Goal: Task Accomplishment & Management: Complete application form

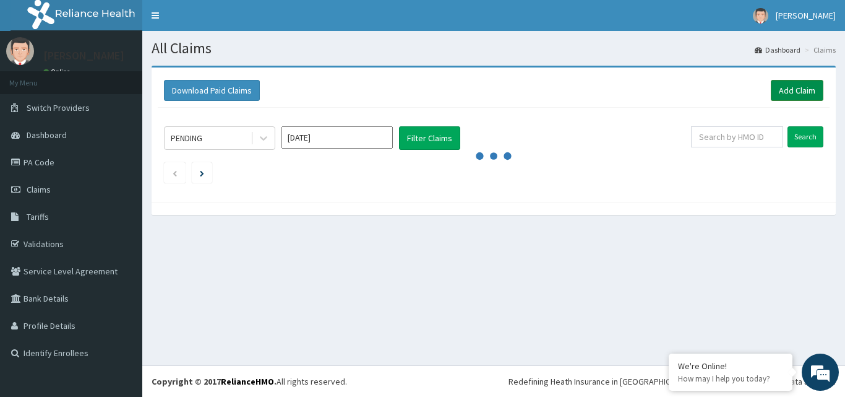
click at [792, 87] on link "Add Claim" at bounding box center [797, 90] width 53 height 21
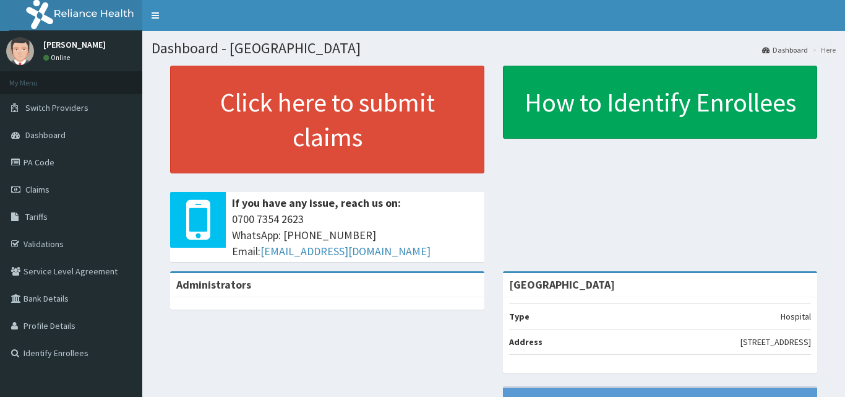
click at [37, 184] on span "Claims" at bounding box center [37, 189] width 24 height 11
click at [36, 186] on span "Claims" at bounding box center [37, 189] width 24 height 11
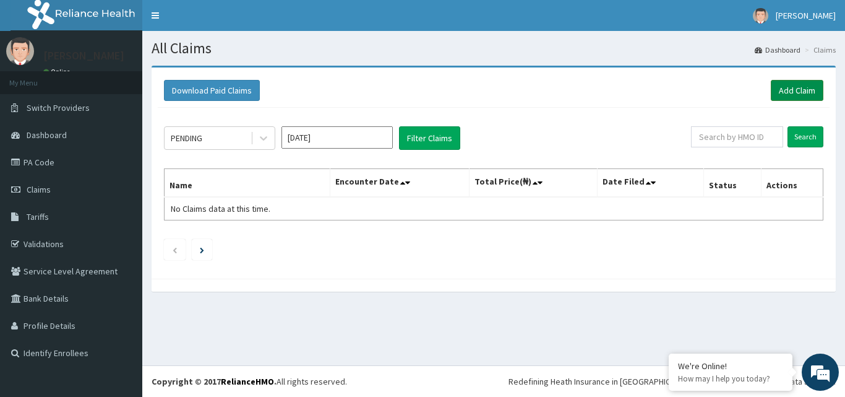
click at [795, 85] on link "Add Claim" at bounding box center [797, 90] width 53 height 21
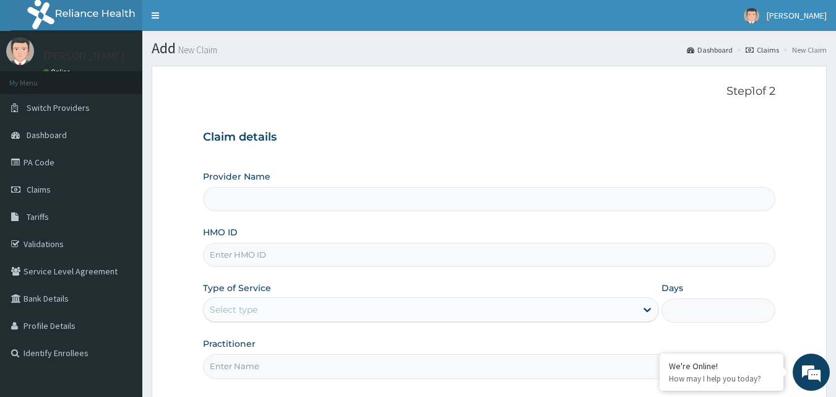
type input "[GEOGRAPHIC_DATA]"
click at [253, 256] on input "HMO ID" at bounding box center [489, 255] width 573 height 24
type input "YOC/10058/A"
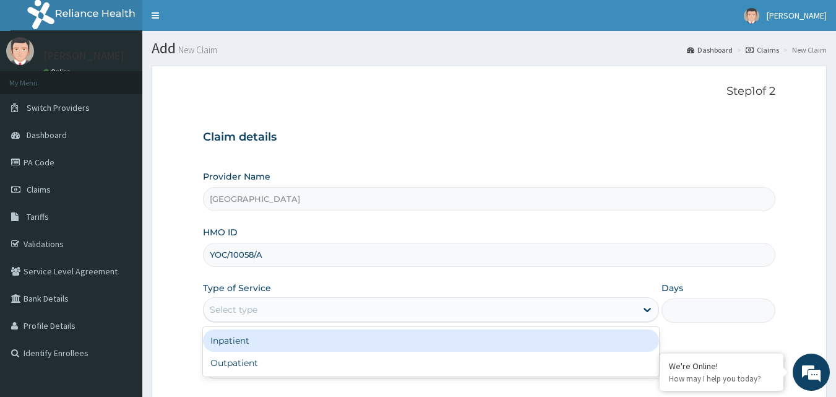
click at [230, 316] on div "Select type" at bounding box center [420, 310] width 433 height 20
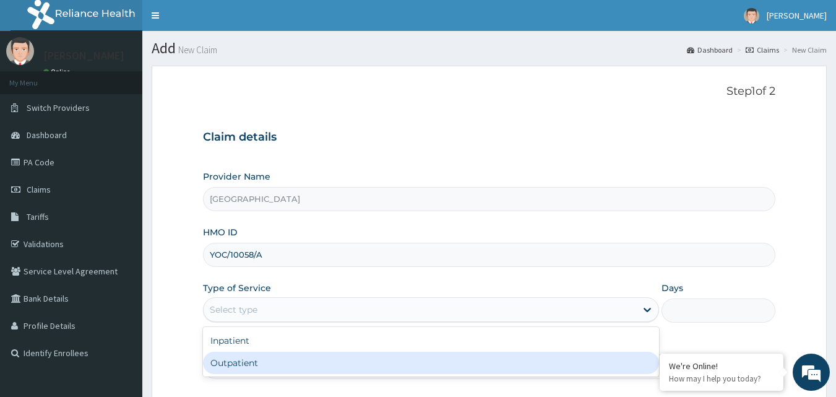
click at [211, 364] on div "Outpatient" at bounding box center [431, 363] width 456 height 22
type input "1"
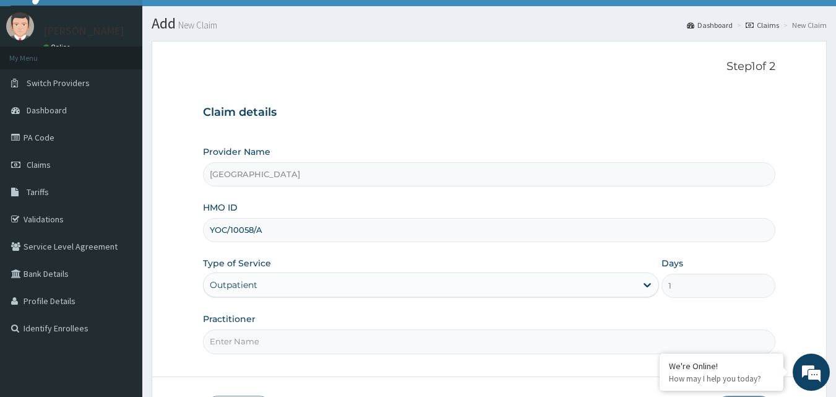
scroll to position [116, 0]
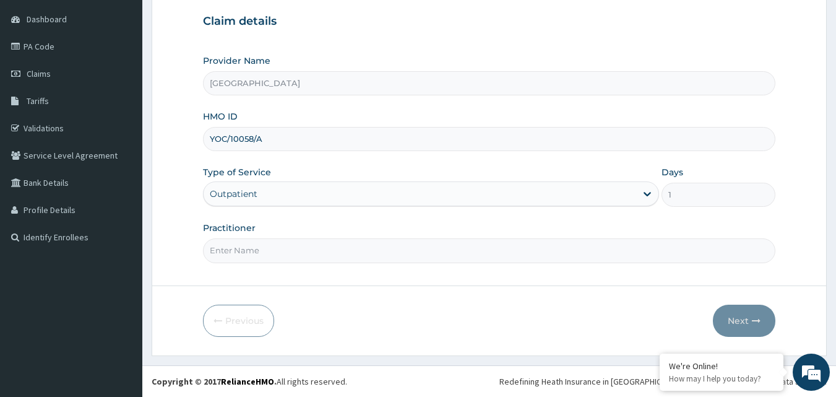
click at [321, 253] on input "Practitioner" at bounding box center [489, 250] width 573 height 24
type input "DR ORODE"
click at [741, 319] on button "Next" at bounding box center [744, 321] width 63 height 32
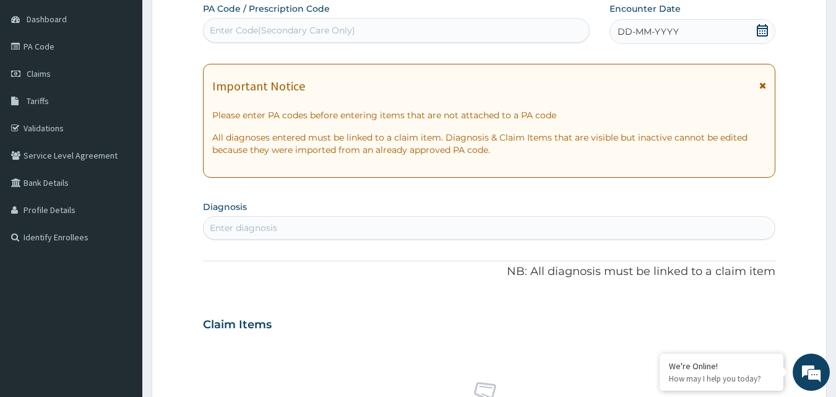
click at [763, 30] on icon at bounding box center [762, 30] width 11 height 12
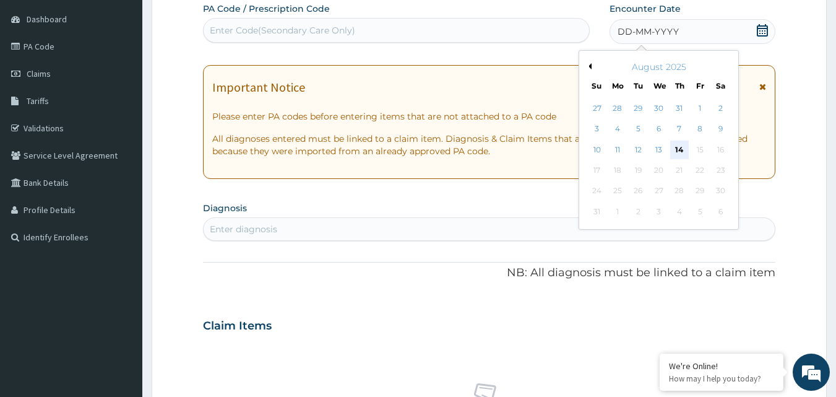
click at [676, 150] on div "14" at bounding box center [679, 149] width 19 height 19
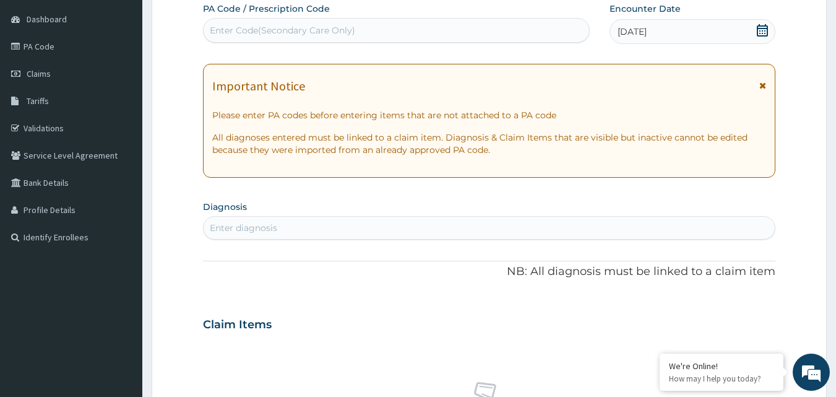
click at [262, 230] on div "Enter diagnosis" at bounding box center [243, 228] width 67 height 12
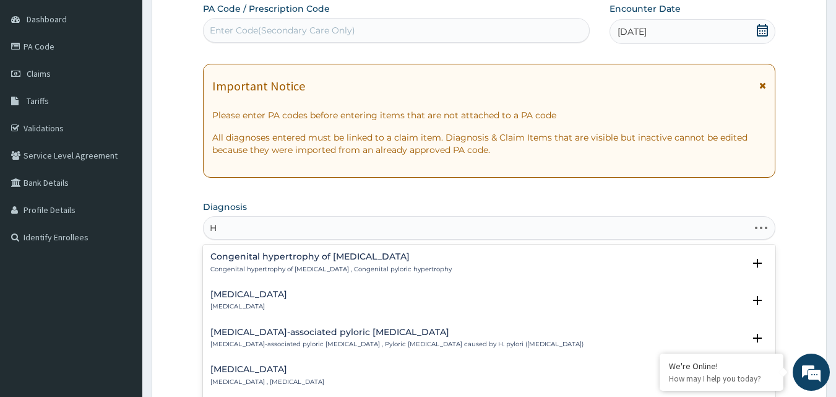
type input "H"
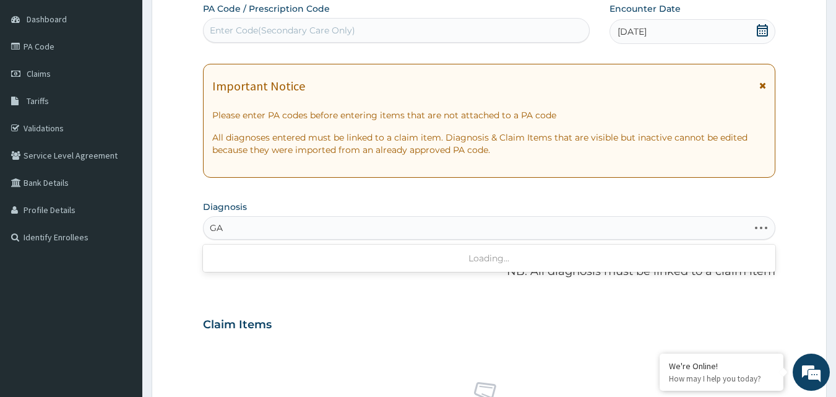
type input "G"
type input "g"
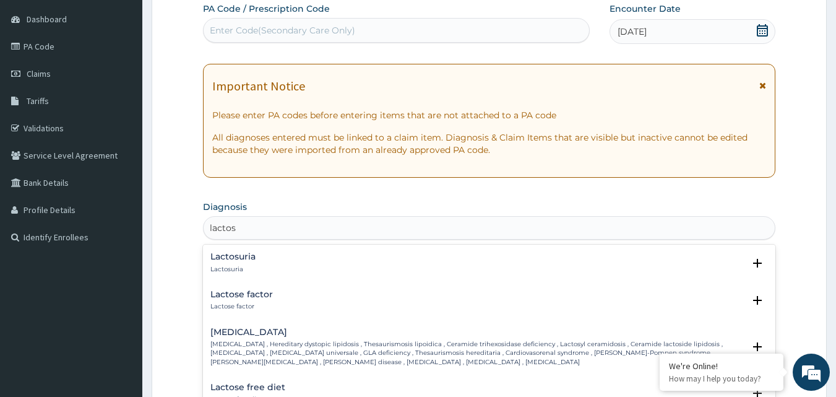
type input "lactose"
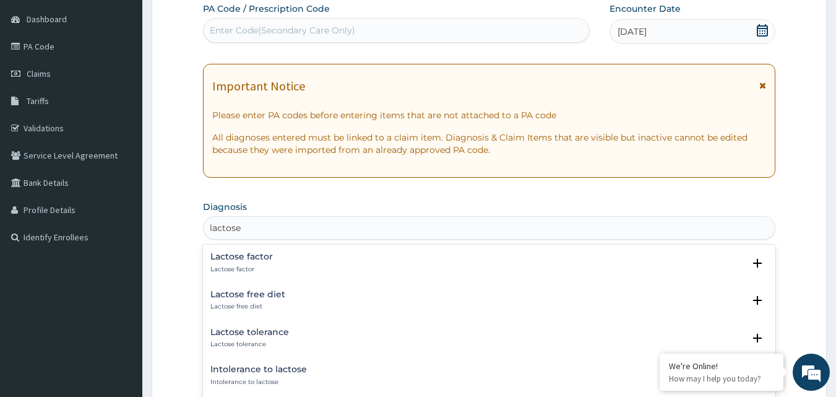
click at [241, 334] on h4 "Lactose tolerance" at bounding box center [249, 331] width 79 height 9
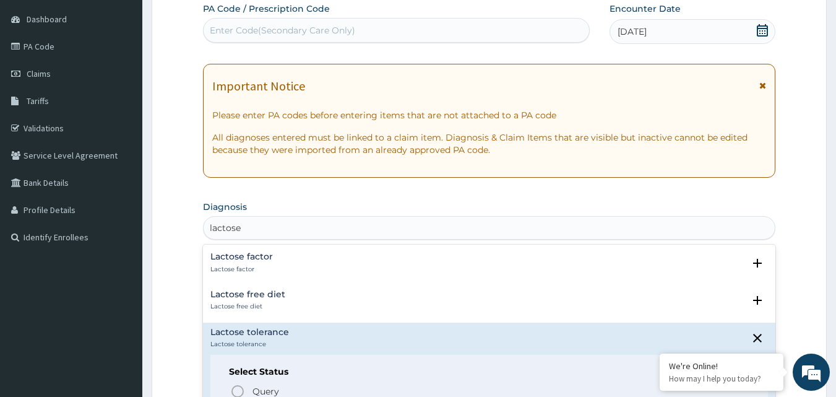
click at [218, 372] on div "Select Status Query Query covers suspected (?), Keep in view (kiv), Ruled out (…" at bounding box center [489, 394] width 558 height 79
click at [225, 370] on div "Select Status Query Query covers suspected (?), Keep in view (kiv), Ruled out (…" at bounding box center [489, 394] width 558 height 79
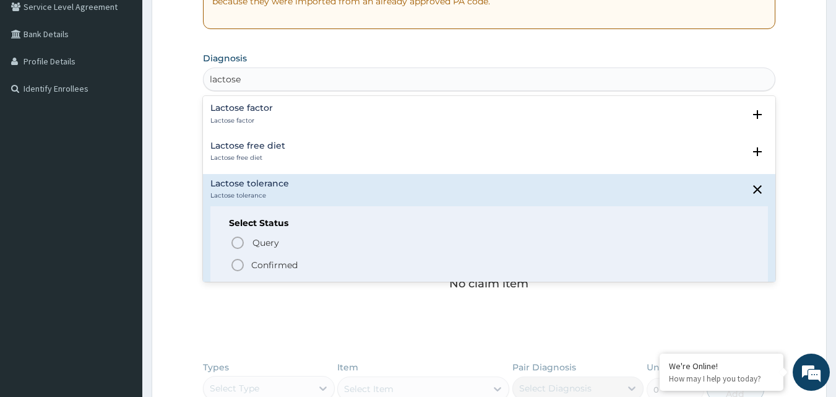
scroll to position [281, 0]
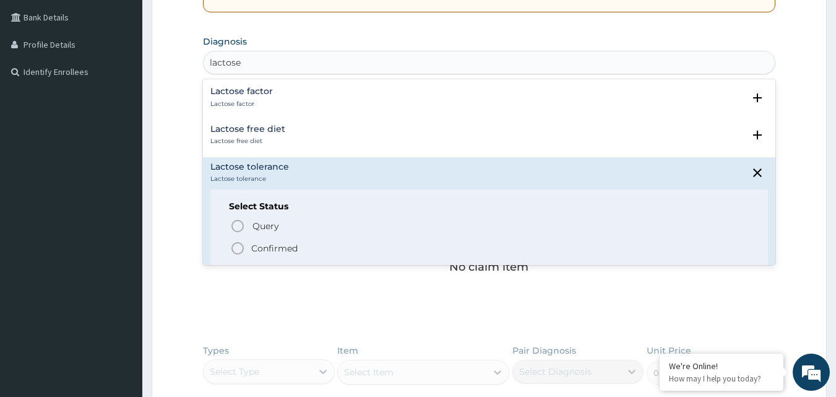
click at [235, 246] on icon "status option filled" at bounding box center [237, 248] width 15 height 15
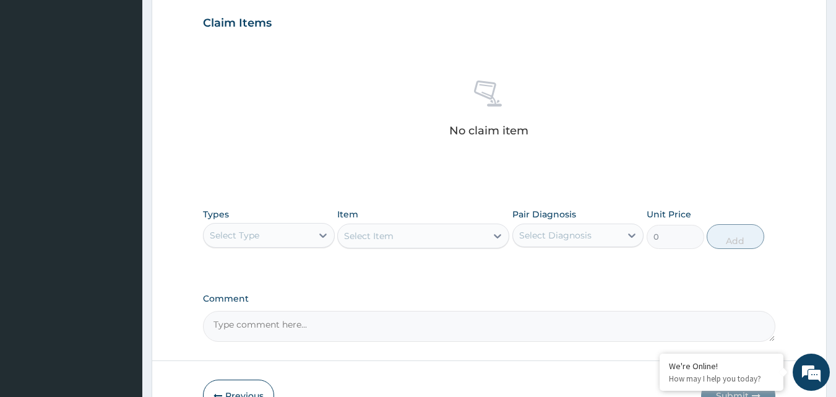
scroll to position [462, 0]
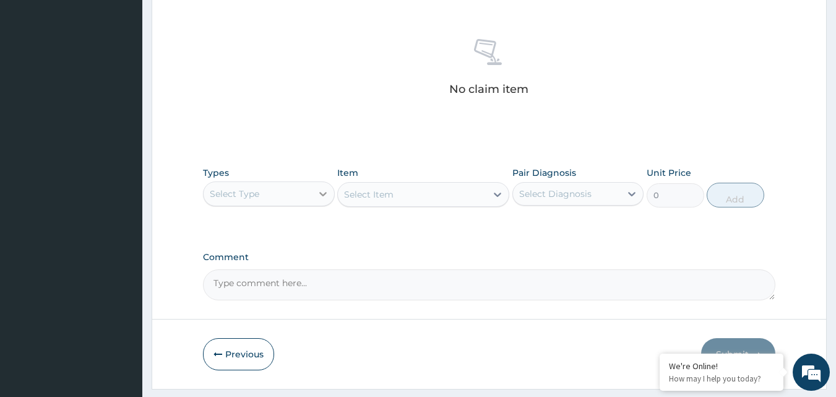
click at [322, 192] on icon at bounding box center [323, 194] width 12 height 12
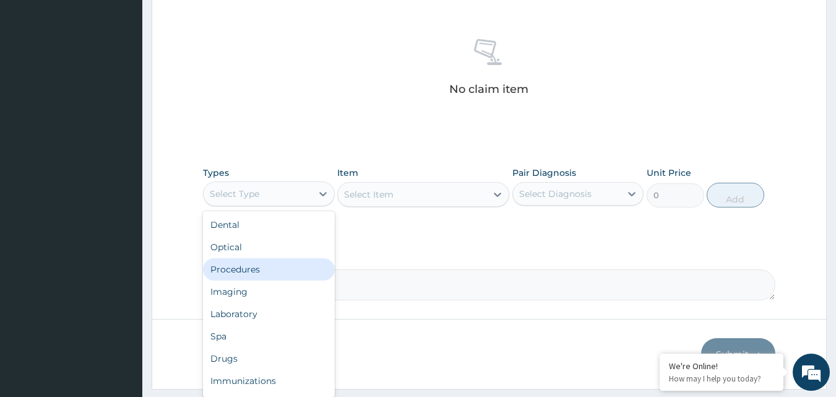
click at [266, 270] on div "Procedures" at bounding box center [269, 269] width 132 height 22
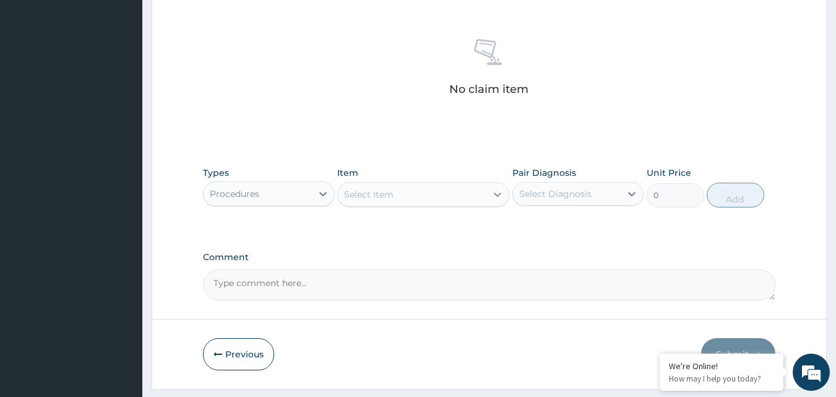
click at [499, 192] on icon at bounding box center [497, 194] width 12 height 12
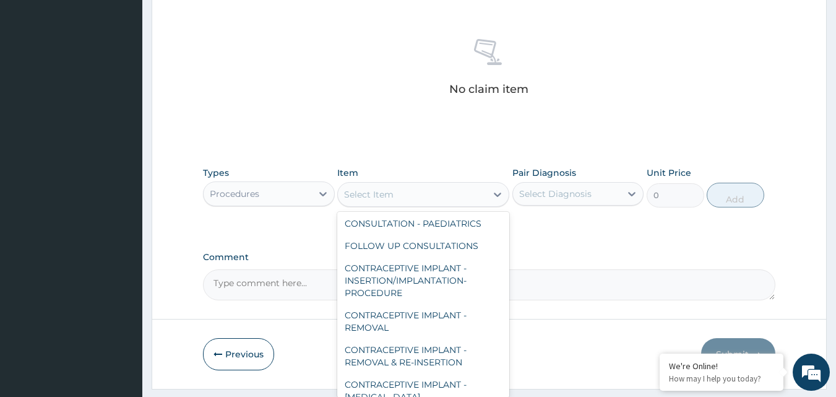
scroll to position [324, 0]
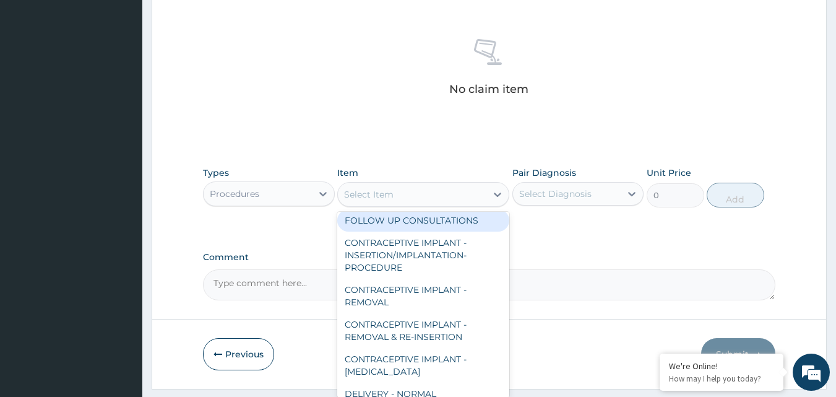
click at [406, 214] on div "FOLLOW UP CONSULTATIONS" at bounding box center [423, 220] width 172 height 22
type input "5000"
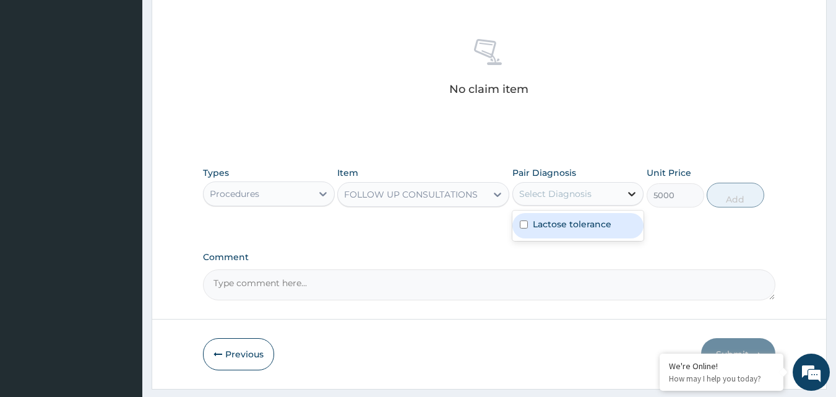
click at [632, 193] on icon at bounding box center [632, 194] width 12 height 12
click at [522, 224] on input "checkbox" at bounding box center [524, 224] width 8 height 8
checkbox input "true"
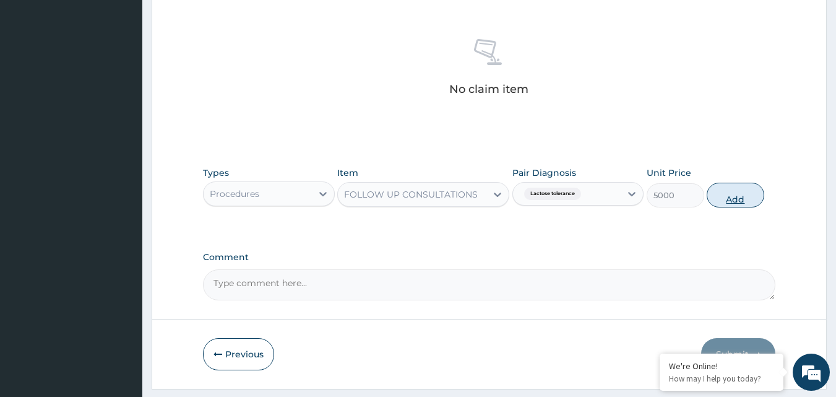
click at [733, 198] on button "Add" at bounding box center [736, 195] width 58 height 25
type input "0"
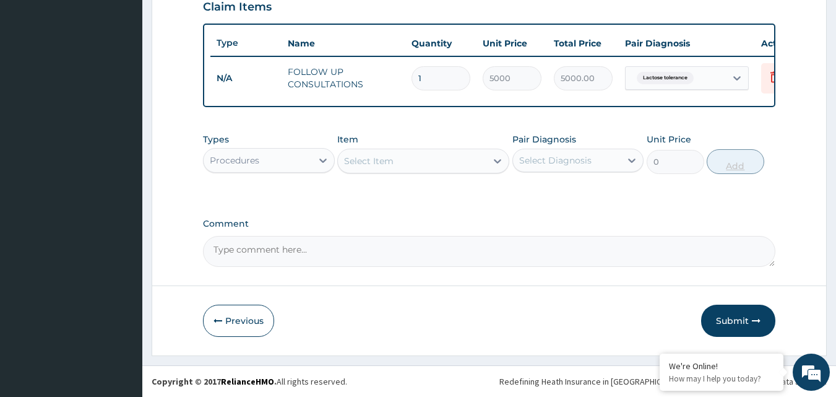
scroll to position [446, 0]
click at [737, 324] on button "Submit" at bounding box center [738, 321] width 74 height 32
